Goal: Task Accomplishment & Management: Complete application form

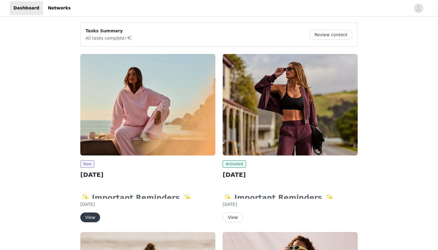
click at [92, 217] on button "View" at bounding box center [90, 217] width 20 height 10
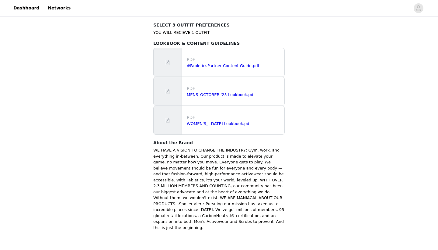
scroll to position [371, 0]
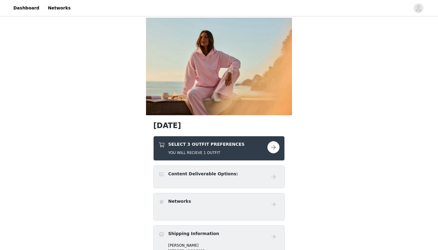
click at [274, 151] on button "button" at bounding box center [274, 147] width 12 height 12
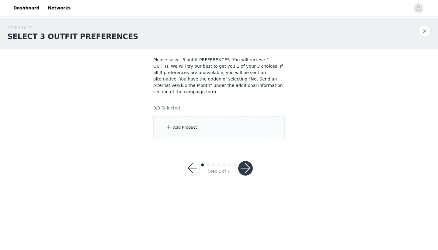
click at [196, 123] on div "Add Product" at bounding box center [219, 127] width 132 height 23
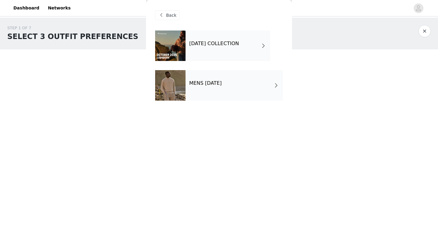
click at [200, 43] on h4 "[DATE] COLLECTION" at bounding box center [214, 43] width 50 height 5
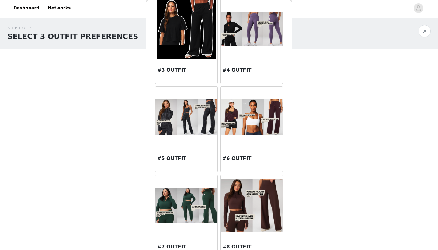
scroll to position [128, 0]
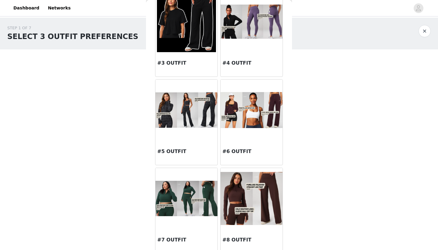
click at [207, 121] on img at bounding box center [187, 109] width 62 height 35
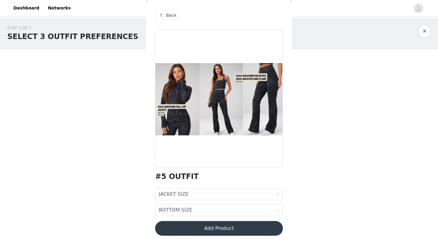
scroll to position [0, 0]
click at [197, 192] on div "JACKET SIZE JACKET SIZE" at bounding box center [217, 194] width 117 height 12
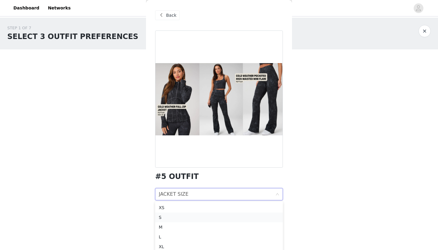
click at [193, 216] on div "S" at bounding box center [219, 217] width 121 height 7
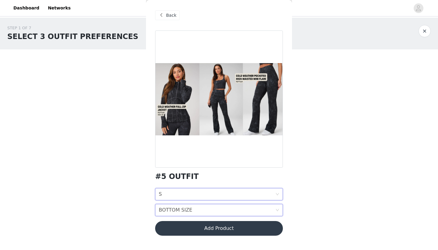
click at [192, 209] on div "BOTTOM SIZE BOTTOM SIZE" at bounding box center [217, 210] width 117 height 12
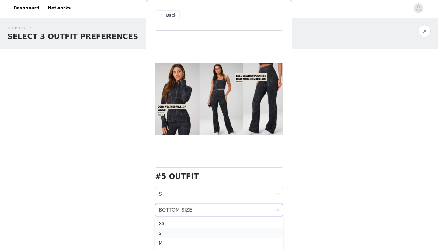
click at [190, 234] on div "S" at bounding box center [219, 233] width 121 height 7
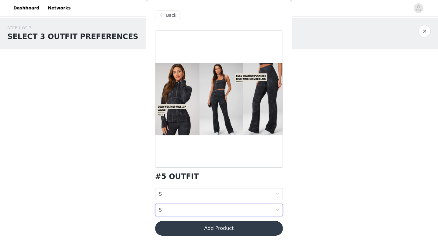
click at [190, 231] on button "Add Product" at bounding box center [219, 228] width 128 height 15
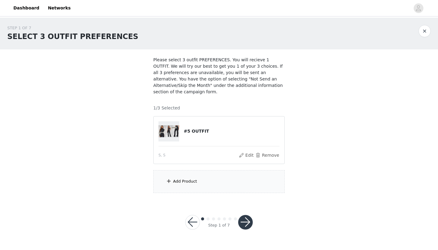
click at [237, 181] on div "Add Product" at bounding box center [219, 181] width 132 height 23
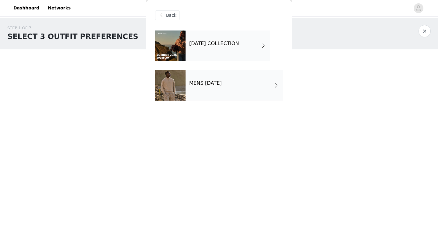
click at [225, 43] on h4 "[DATE] COLLECTION" at bounding box center [214, 43] width 50 height 5
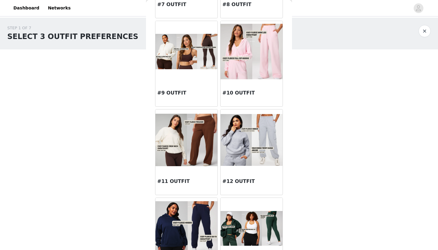
scroll to position [361, 0]
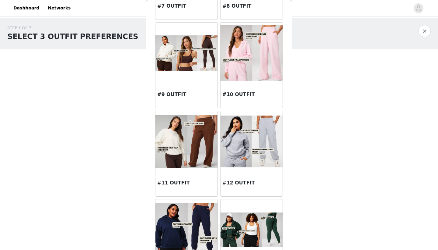
click at [263, 73] on img at bounding box center [252, 52] width 62 height 55
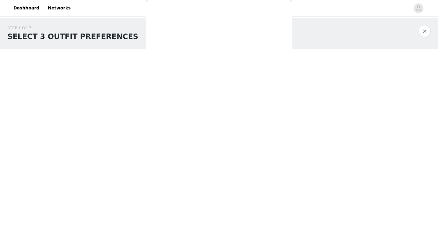
scroll to position [0, 0]
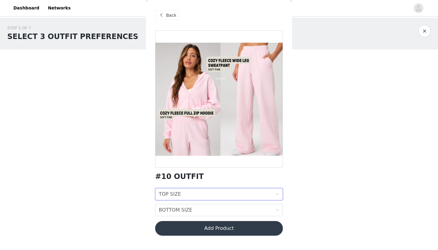
click at [211, 192] on div "TOP SIZE TOP SIZE" at bounding box center [217, 194] width 117 height 12
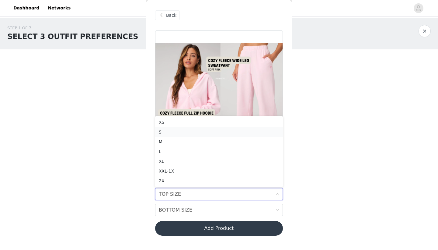
click at [196, 128] on div "S" at bounding box center [219, 131] width 121 height 7
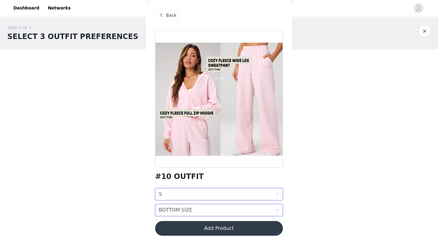
click at [193, 209] on div "BOTTOM SIZE BOTTOM SIZE" at bounding box center [217, 210] width 117 height 12
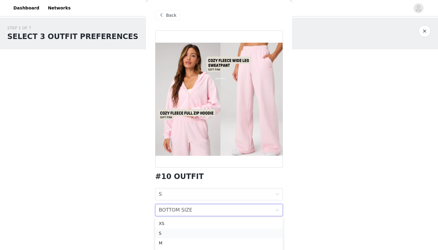
click at [192, 233] on div "S" at bounding box center [219, 233] width 121 height 7
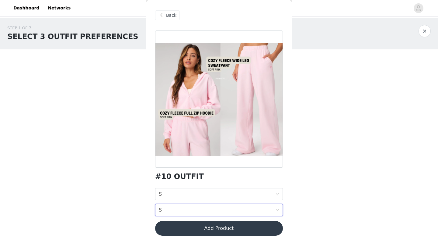
click at [195, 231] on button "Add Product" at bounding box center [219, 228] width 128 height 15
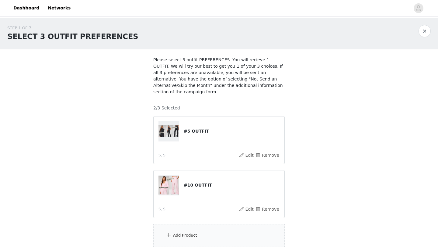
click at [199, 234] on div "Add Product" at bounding box center [219, 235] width 132 height 23
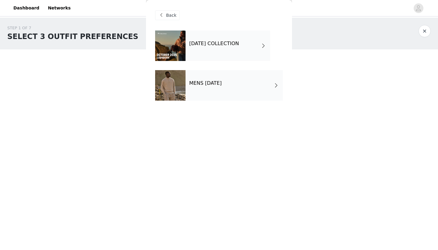
click at [205, 51] on div "[DATE] COLLECTION" at bounding box center [228, 45] width 85 height 30
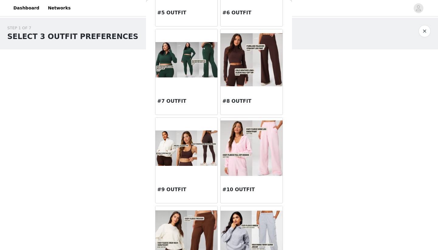
scroll to position [265, 0]
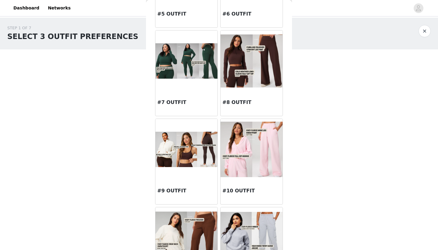
click at [243, 72] on img at bounding box center [252, 60] width 62 height 53
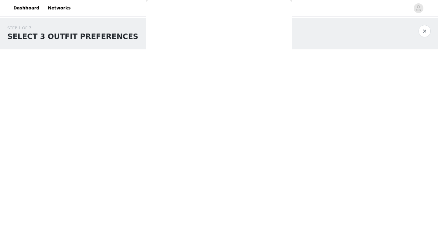
scroll to position [0, 0]
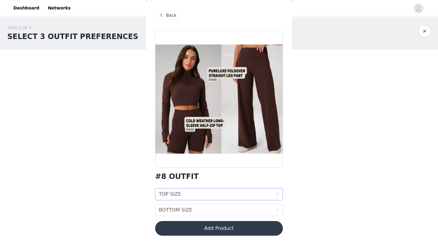
click at [214, 191] on div "TOP SIZE TOP SIZE" at bounding box center [217, 194] width 117 height 12
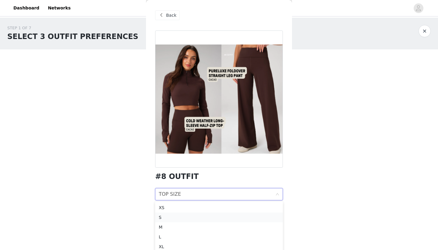
click at [210, 214] on div "S" at bounding box center [219, 217] width 121 height 7
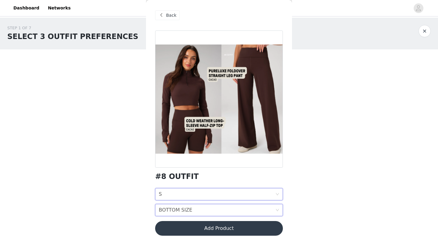
click at [210, 213] on div "BOTTOM SIZE BOTTOM SIZE" at bounding box center [217, 210] width 117 height 12
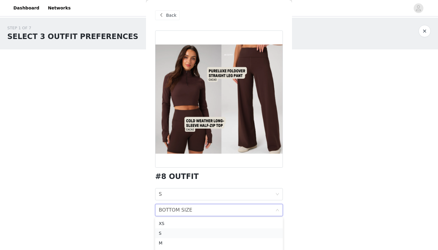
click at [208, 228] on li "S" at bounding box center [219, 233] width 128 height 10
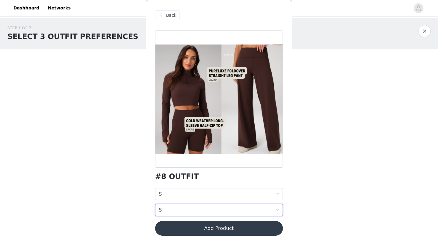
click at [208, 226] on button "Add Product" at bounding box center [219, 228] width 128 height 15
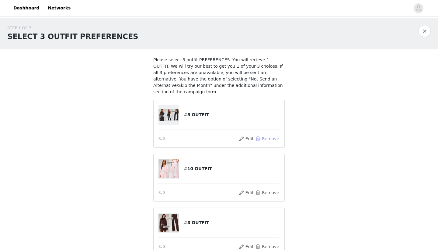
click at [264, 138] on button "Remove" at bounding box center [267, 138] width 24 height 7
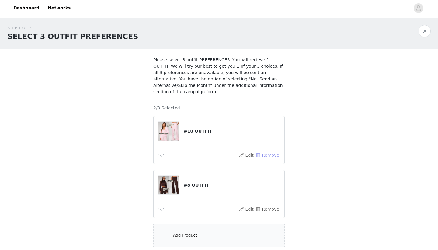
click at [269, 156] on button "Remove" at bounding box center [267, 154] width 24 height 7
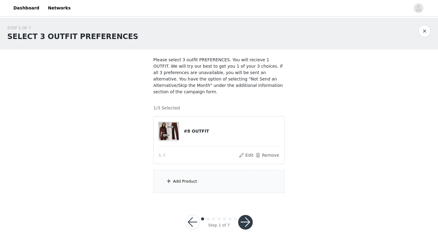
click at [233, 182] on div "Add Product" at bounding box center [219, 181] width 132 height 23
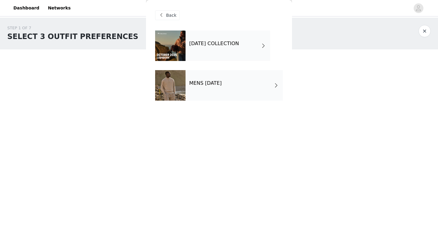
click at [216, 51] on div "[DATE] COLLECTION" at bounding box center [228, 45] width 85 height 30
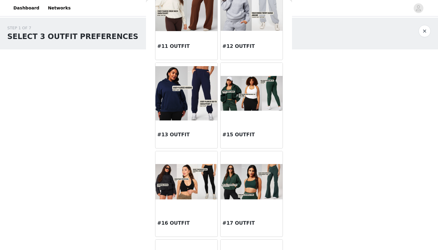
scroll to position [497, 0]
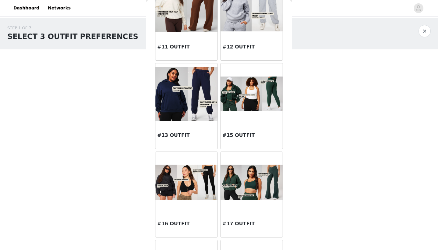
click at [258, 105] on img at bounding box center [252, 93] width 62 height 35
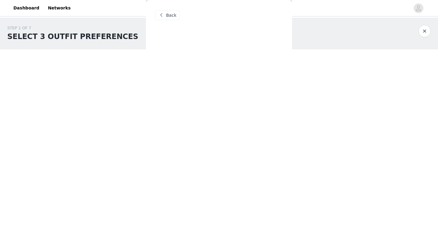
scroll to position [0, 0]
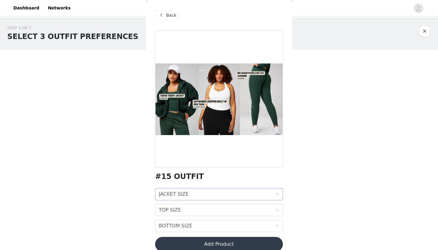
click at [199, 192] on div "JACKET SIZE JACKET SIZE" at bounding box center [217, 194] width 117 height 12
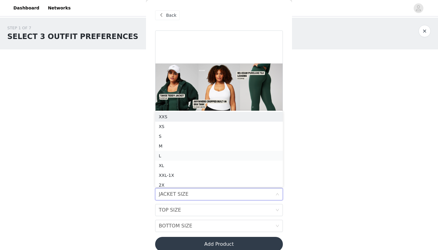
scroll to position [3, 0]
click at [186, 131] on div "S" at bounding box center [219, 133] width 121 height 7
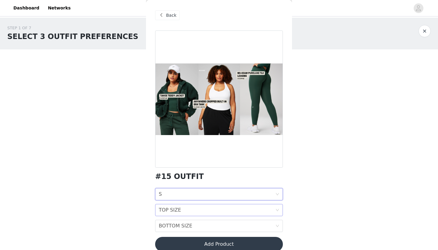
click at [189, 209] on div "TOP SIZE TOP SIZE" at bounding box center [217, 210] width 117 height 12
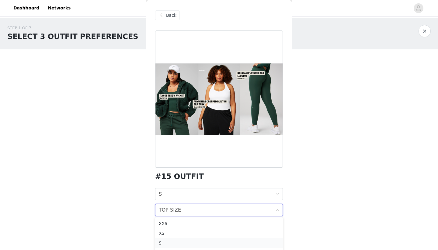
click at [185, 241] on div "S" at bounding box center [219, 242] width 121 height 7
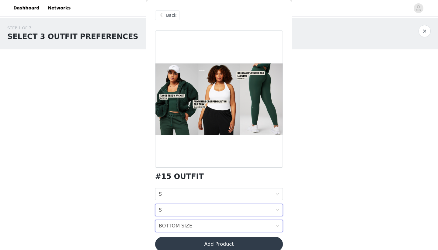
click at [183, 227] on div "BOTTOM SIZE" at bounding box center [175, 226] width 33 height 12
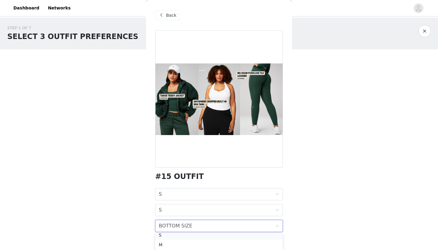
scroll to position [21, 0]
click at [183, 236] on div "S" at bounding box center [219, 237] width 121 height 7
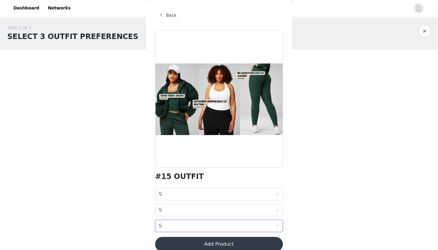
click at [217, 242] on button "Add Product" at bounding box center [219, 244] width 128 height 15
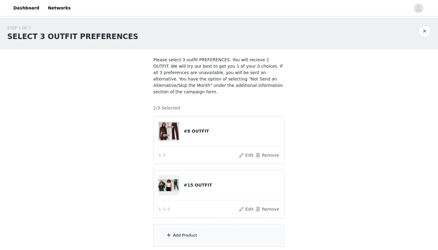
click at [205, 231] on div "Add Product" at bounding box center [219, 235] width 132 height 23
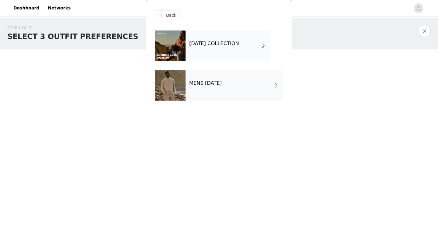
click at [206, 51] on div "[DATE] COLLECTION" at bounding box center [228, 45] width 85 height 30
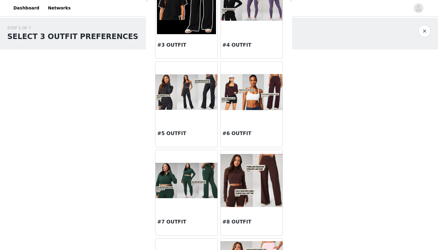
scroll to position [146, 0]
click at [208, 108] on img at bounding box center [187, 92] width 62 height 35
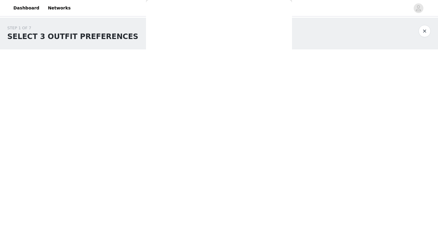
scroll to position [0, 0]
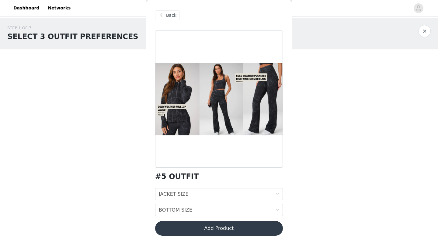
click at [177, 16] on div "Back" at bounding box center [167, 15] width 25 height 10
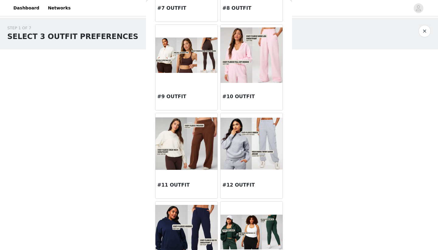
scroll to position [361, 0]
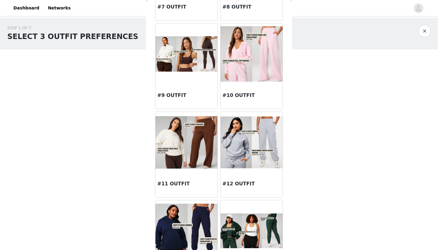
click at [234, 154] on img at bounding box center [252, 141] width 62 height 51
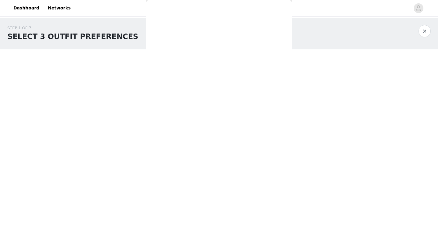
scroll to position [0, 0]
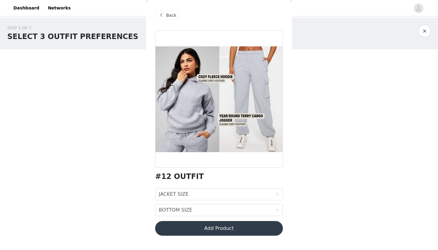
click at [162, 15] on span at bounding box center [161, 15] width 7 height 7
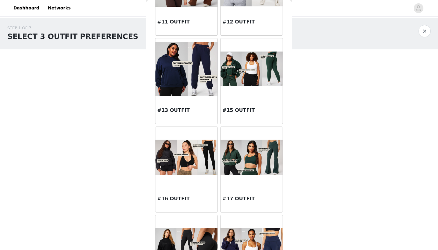
scroll to position [522, 0]
click at [249, 156] on img at bounding box center [252, 156] width 62 height 35
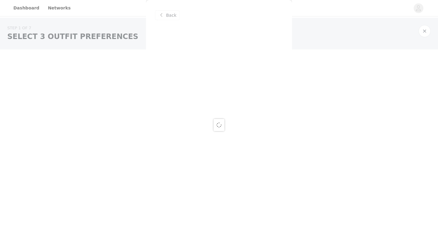
scroll to position [0, 0]
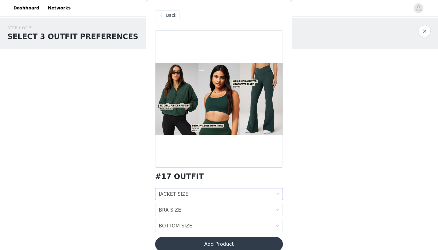
click at [222, 191] on div "JACKET SIZE JACKET SIZE" at bounding box center [217, 194] width 117 height 12
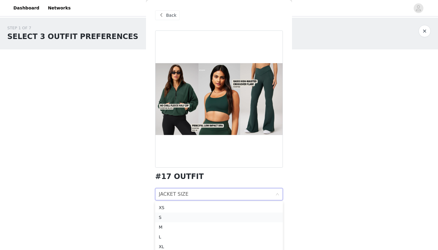
click at [206, 213] on li "S" at bounding box center [219, 217] width 128 height 10
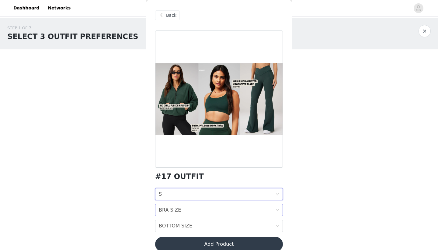
click at [204, 208] on div "BRA SIZE BRA SIZE" at bounding box center [217, 210] width 117 height 12
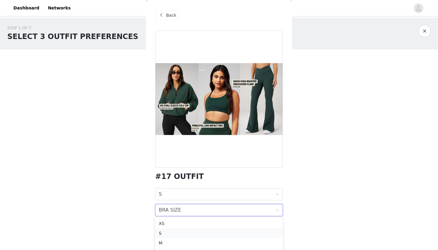
click at [193, 234] on div "S" at bounding box center [219, 233] width 121 height 7
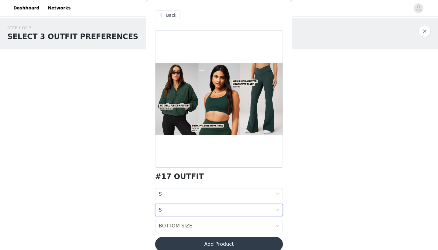
click at [193, 234] on div "#17 OUTFIT JACKET SIZE S BRA SIZE S BOTTOM SIZE BOTTOM SIZE Add Product" at bounding box center [219, 144] width 128 height 228
click at [192, 227] on div "BOTTOM SIZE BOTTOM SIZE" at bounding box center [217, 226] width 117 height 12
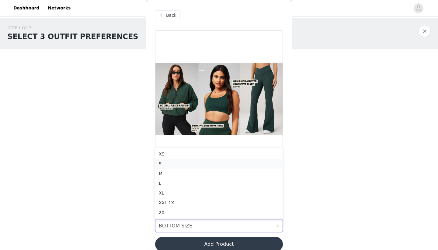
click at [188, 164] on div "S" at bounding box center [219, 163] width 121 height 7
click at [189, 244] on button "Add Product" at bounding box center [219, 244] width 128 height 15
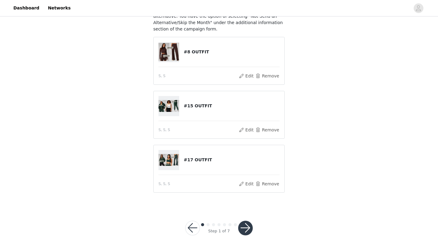
scroll to position [62, 0]
click at [242, 226] on button "button" at bounding box center [245, 228] width 15 height 15
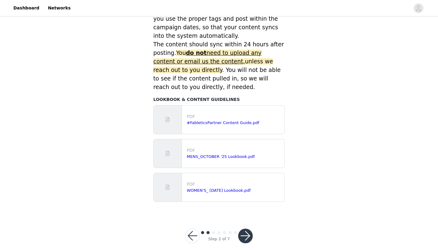
scroll to position [259, 0]
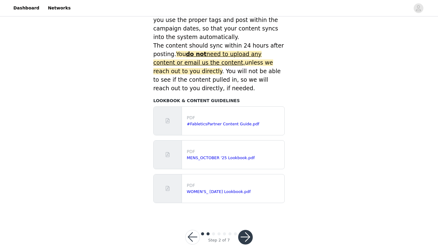
click at [246, 236] on div "Step 2 of 7" at bounding box center [219, 236] width 82 height 29
click at [245, 230] on button "button" at bounding box center [245, 237] width 15 height 15
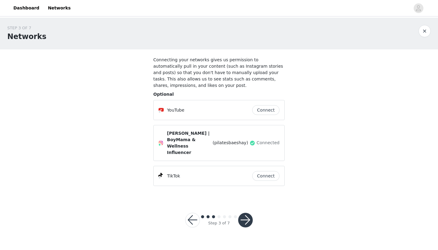
click at [242, 213] on button "button" at bounding box center [245, 220] width 15 height 15
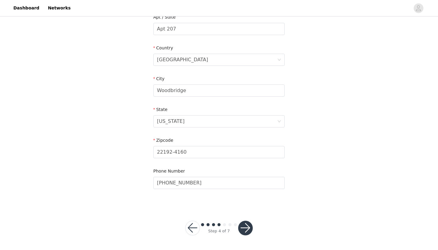
scroll to position [165, 0]
click at [248, 224] on button "button" at bounding box center [245, 228] width 15 height 15
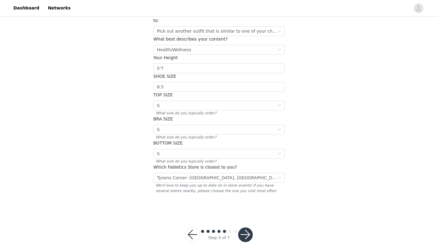
scroll to position [78, 0]
click at [248, 227] on button "button" at bounding box center [245, 234] width 15 height 15
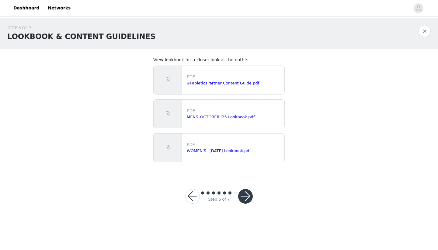
click at [244, 194] on button "button" at bounding box center [245, 196] width 15 height 15
